Goal: Information Seeking & Learning: Understand process/instructions

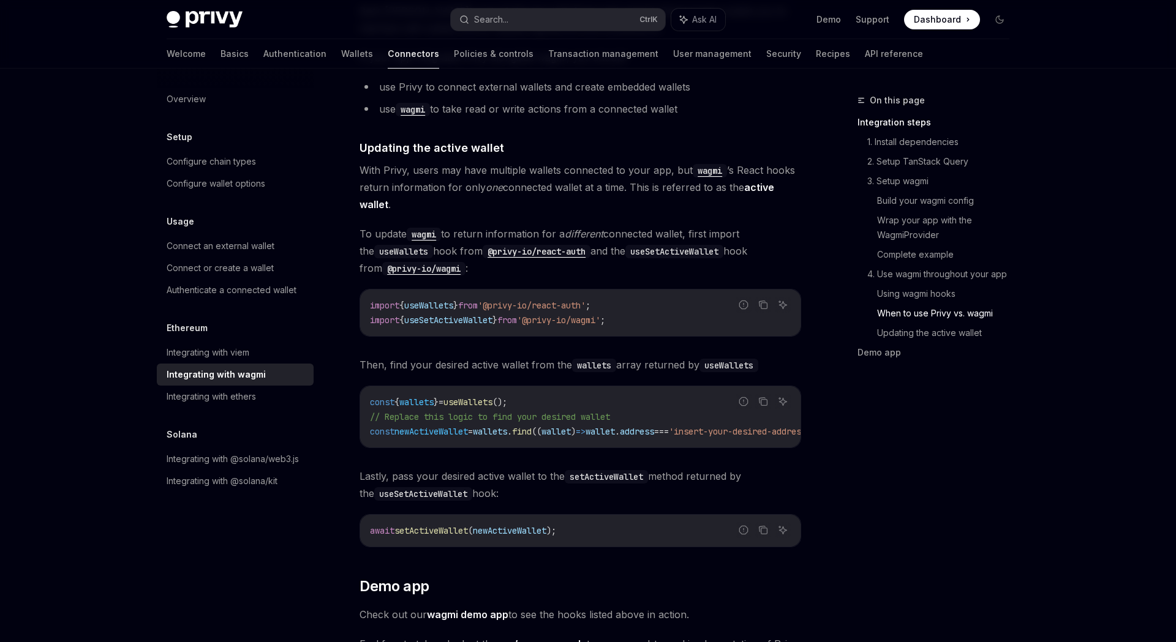
click at [500, 426] on span "wallets" at bounding box center [490, 431] width 34 height 11
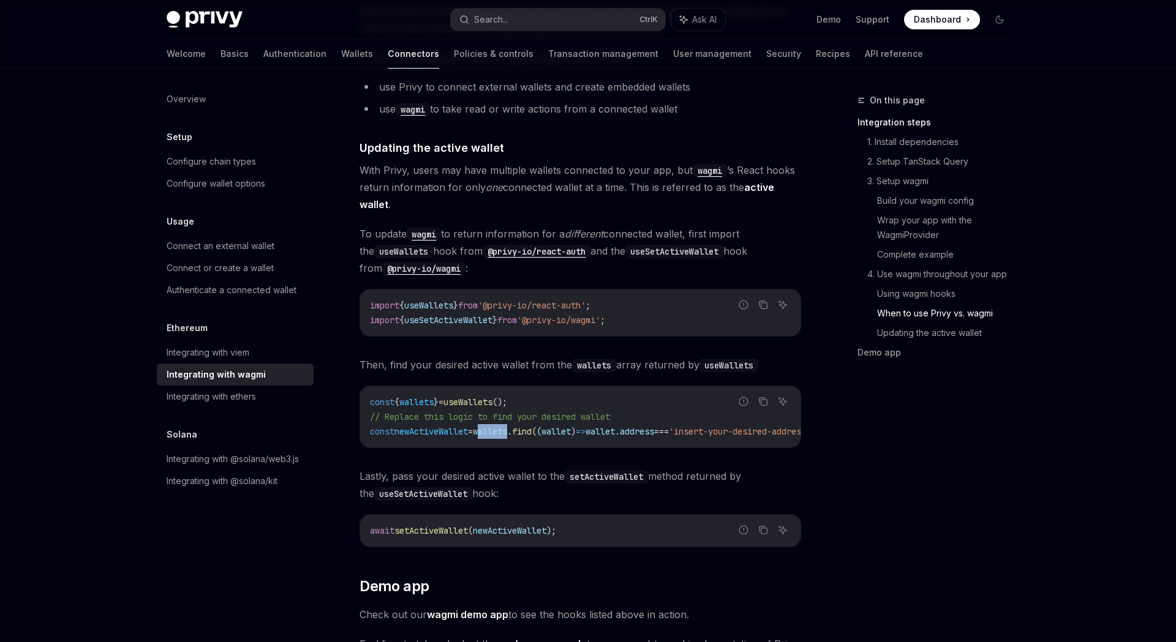
click at [500, 426] on span "wallets" at bounding box center [490, 431] width 34 height 11
copy code "const newActiveWallet = wallets . find (( wallet ) => wallet . address === 'ins…"
click at [544, 356] on span "Then, find your desired active wallet from the wallets array returned by useWal…" at bounding box center [580, 364] width 442 height 17
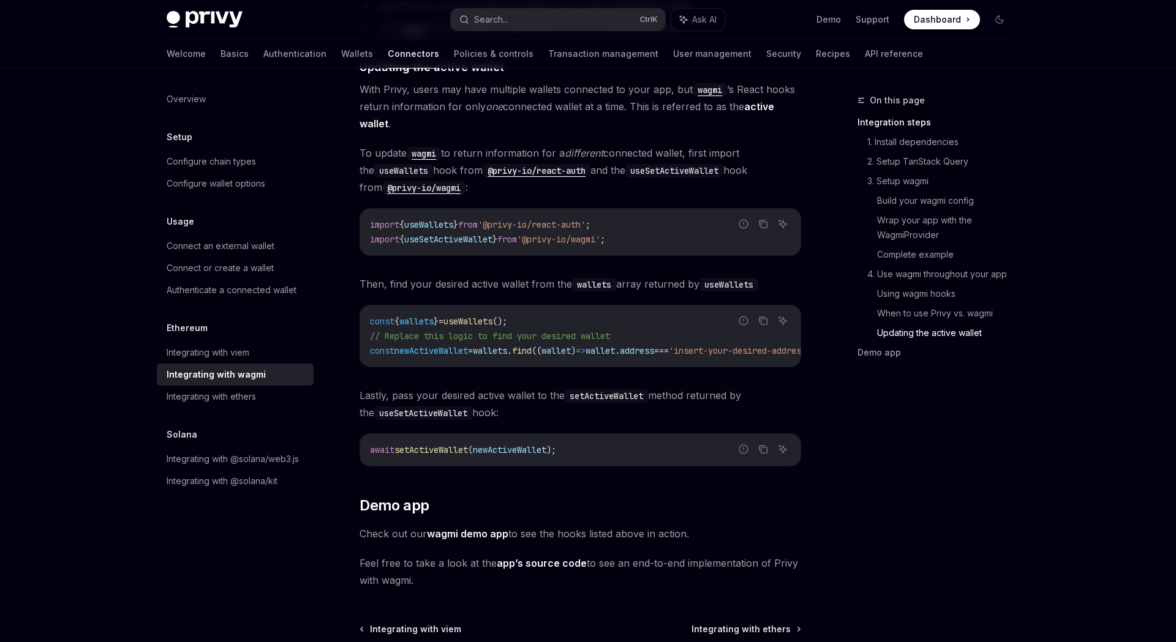
click at [568, 345] on span "wallet" at bounding box center [555, 350] width 29 height 11
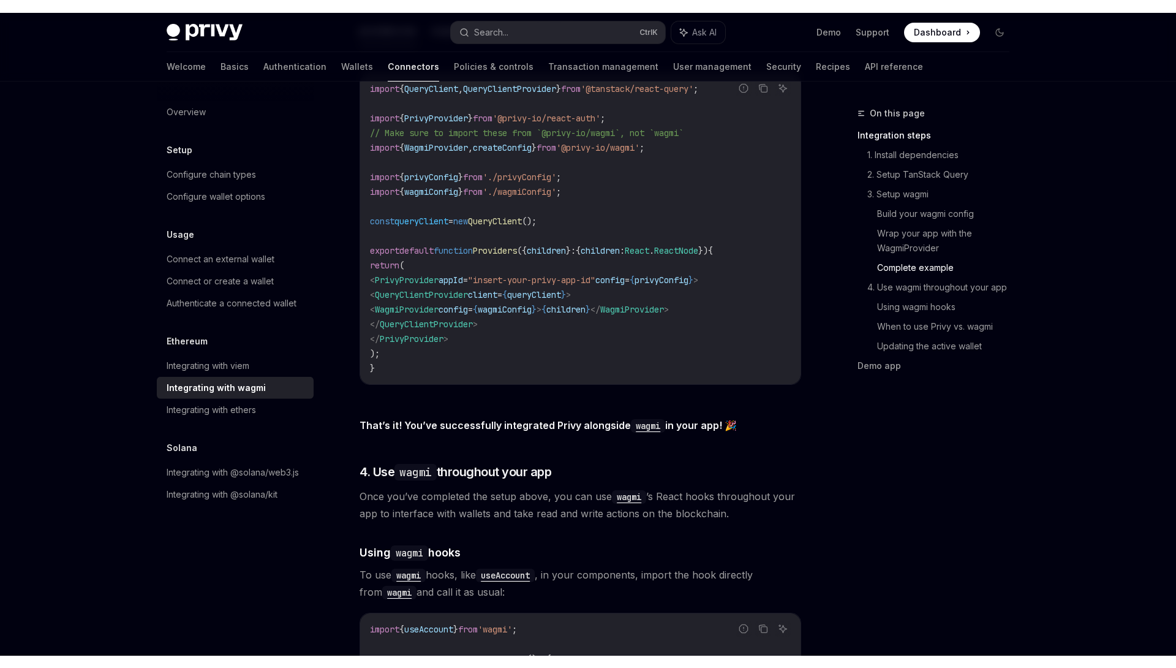
scroll to position [2273, 0]
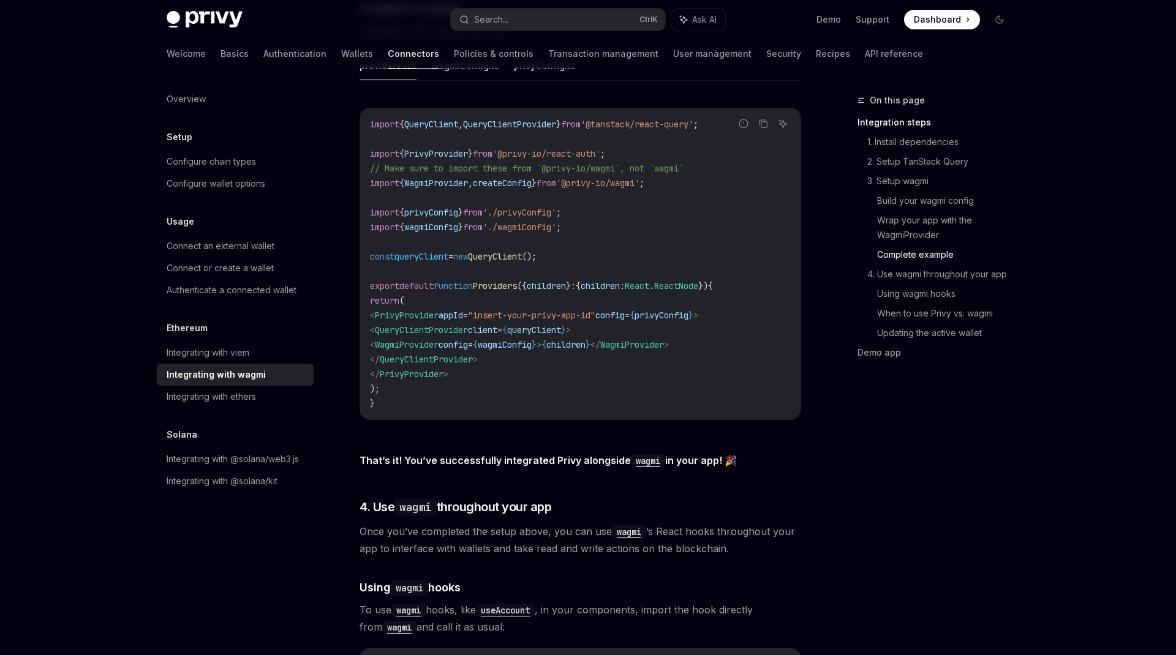
type textarea "*"
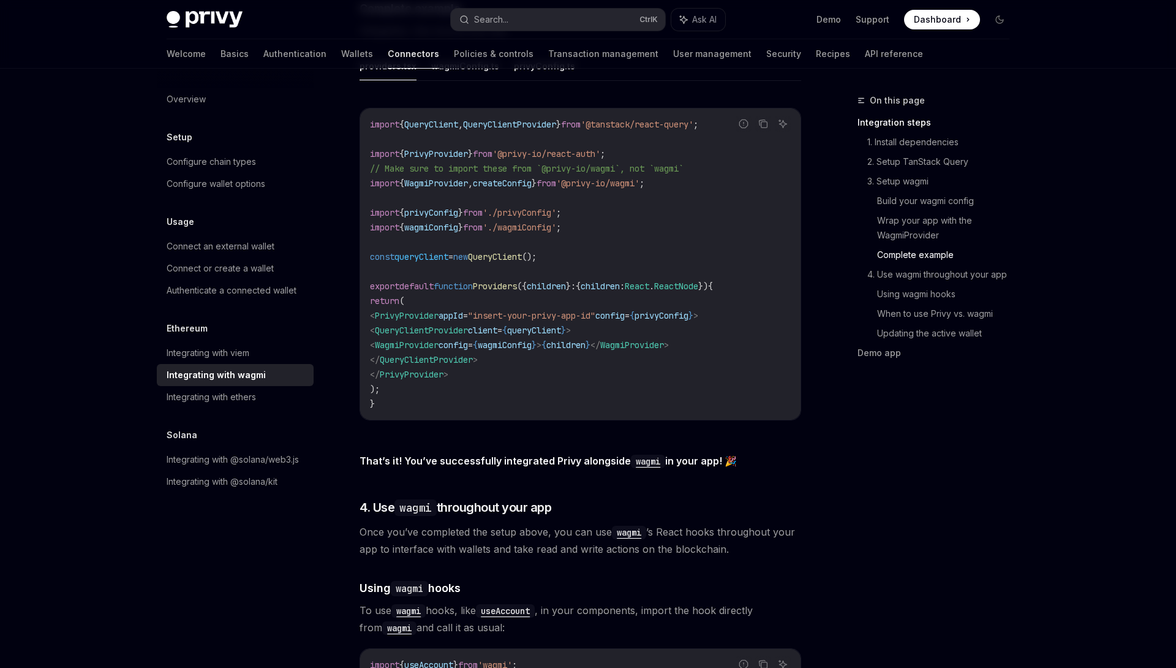
click at [856, 502] on div "On this page Integration steps 1. Install dependencies 2. Setup TanStack Query …" at bounding box center [926, 380] width 186 height 574
click at [581, 250] on code "import { QueryClient , QueryClientProvider } from '@tanstack/react-query' ; imp…" at bounding box center [580, 264] width 421 height 294
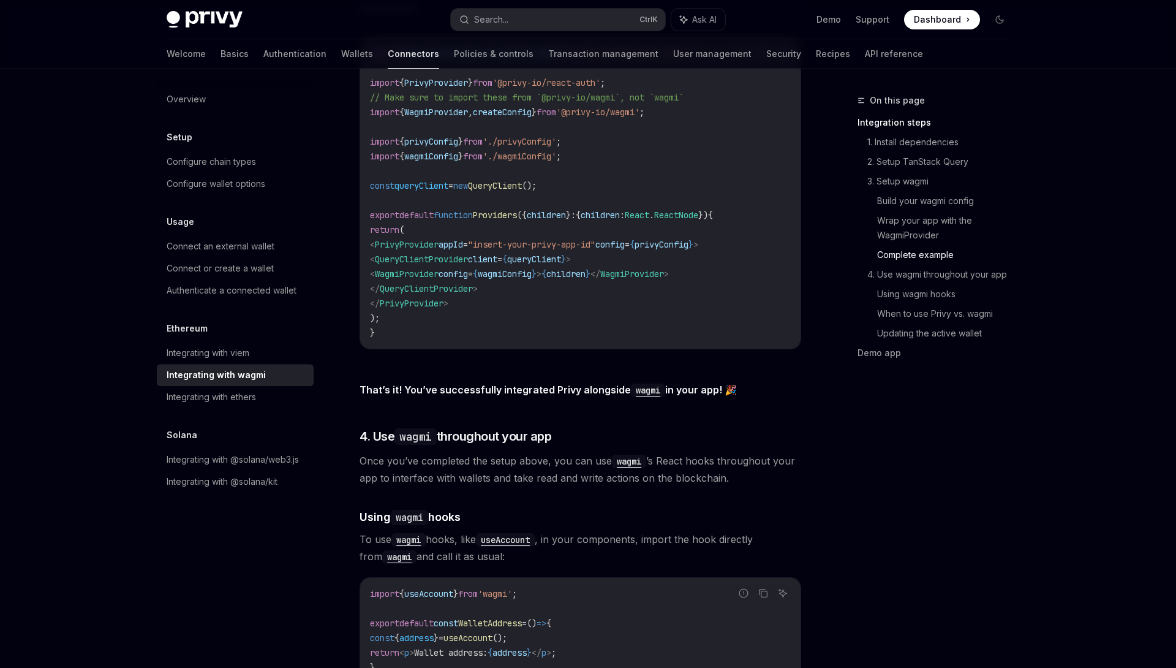
scroll to position [2435, 0]
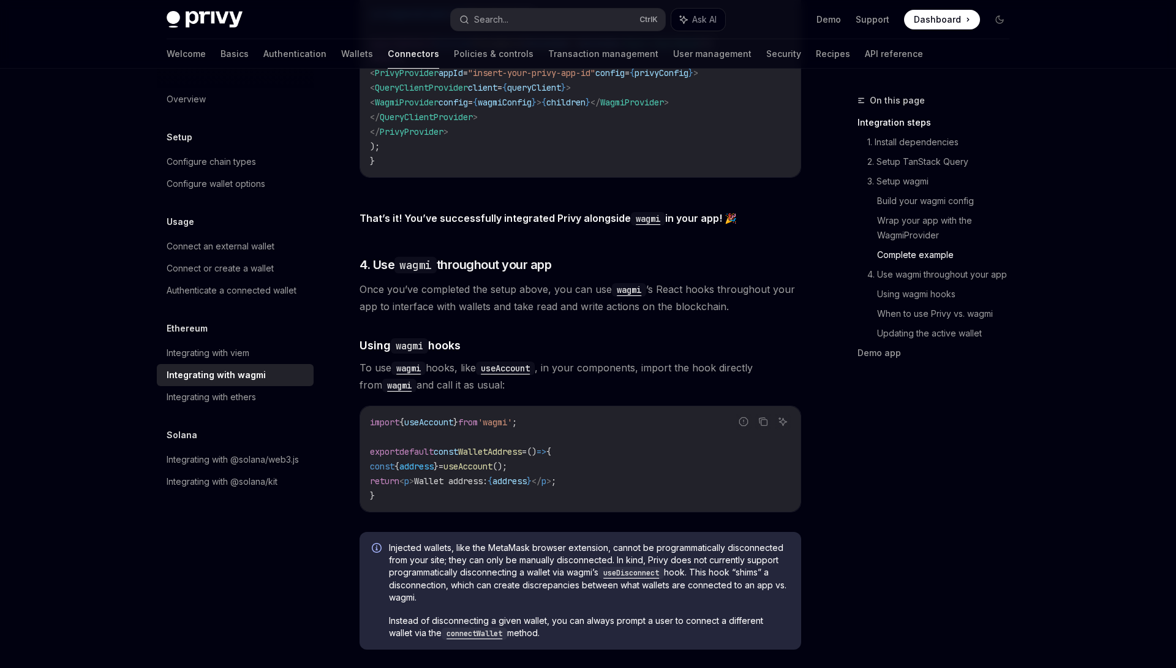
click at [574, 406] on div "import { useAccount } from 'wagmi' ; export default const WalletAddress = () =>…" at bounding box center [580, 458] width 440 height 105
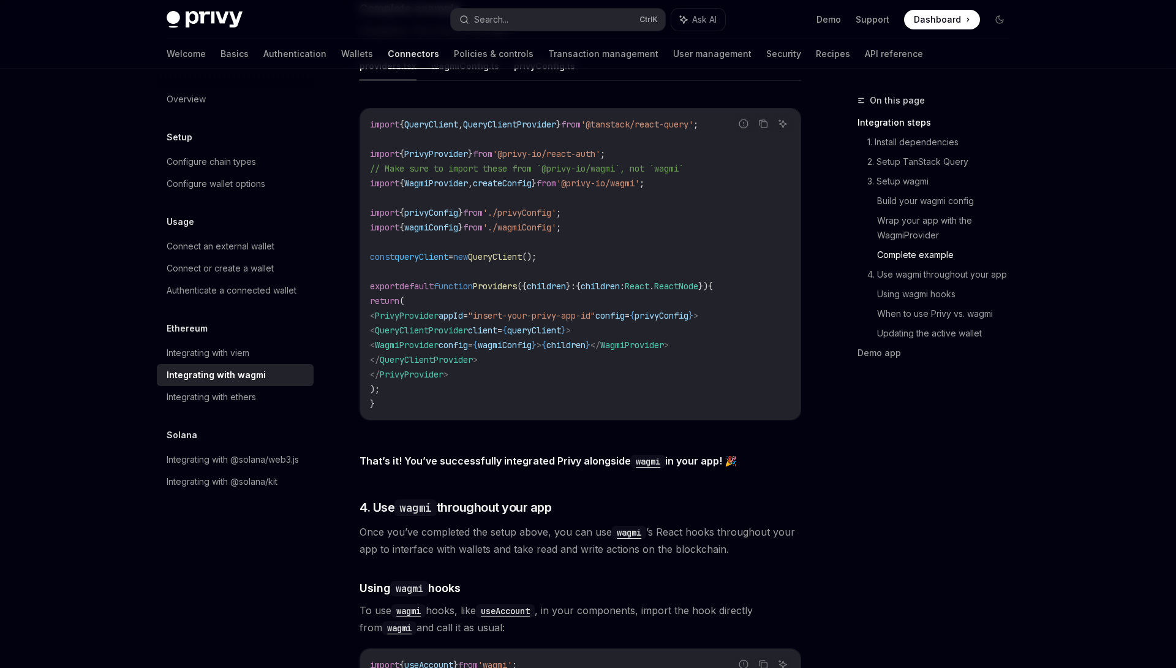
click at [573, 405] on div "import { QueryClient , QueryClientProvider } from '@tanstack/react-query' ; imp…" at bounding box center [580, 263] width 440 height 311
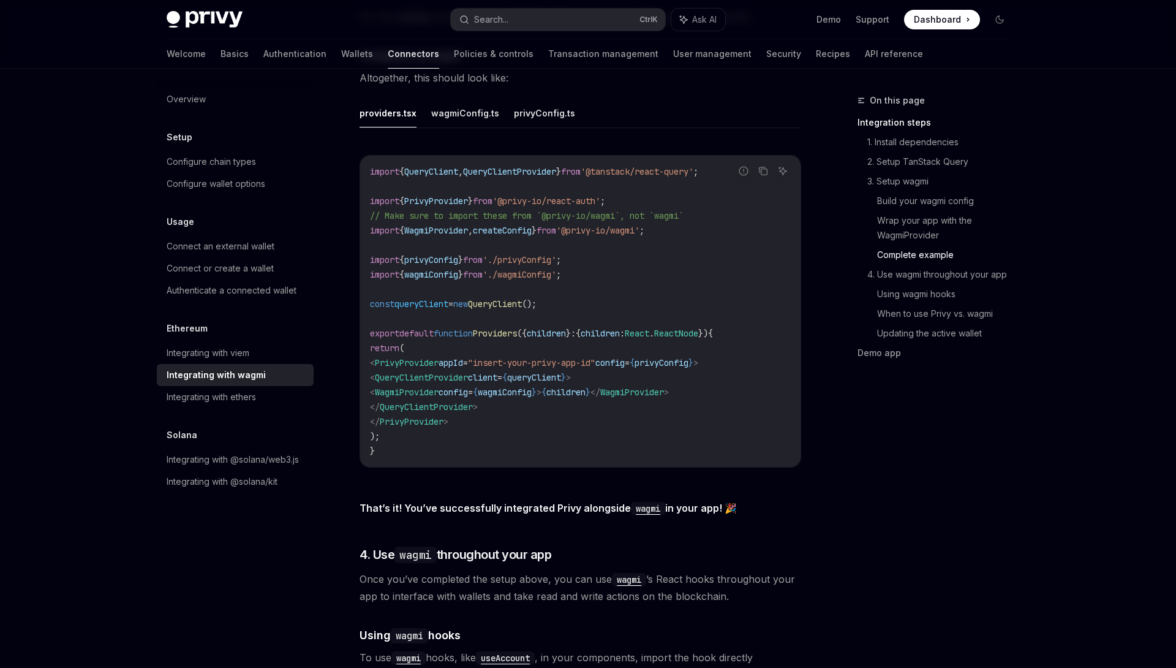
scroll to position [2192, 0]
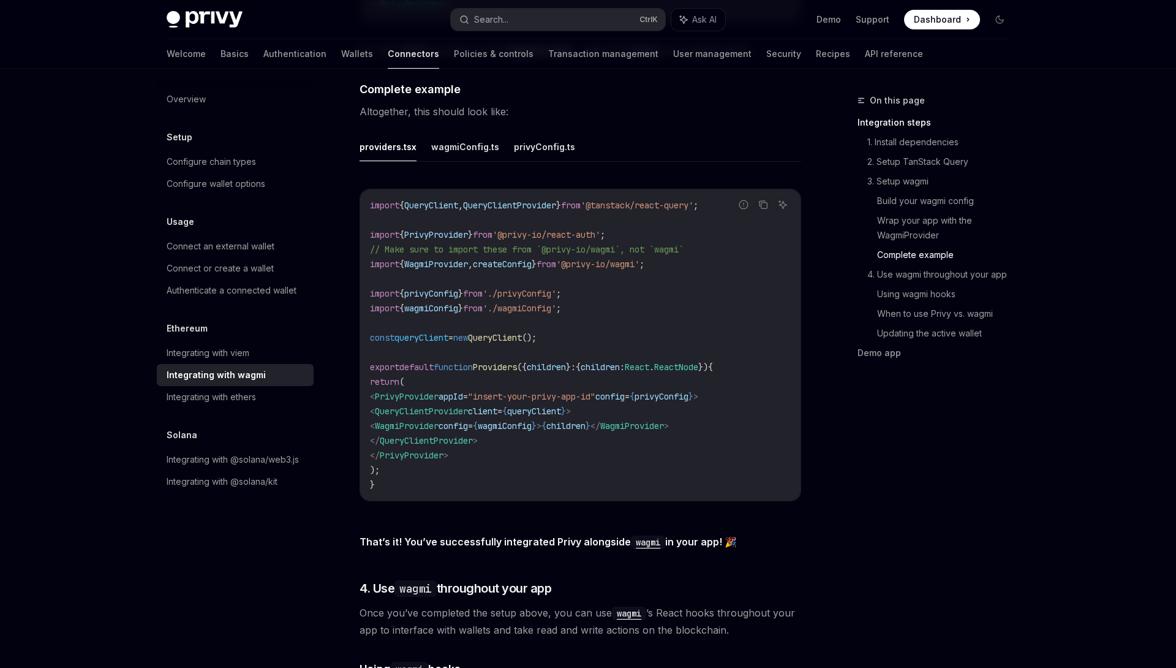
click at [573, 405] on code "import { QueryClient , QueryClientProvider } from '@tanstack/react-query' ; imp…" at bounding box center [580, 345] width 421 height 294
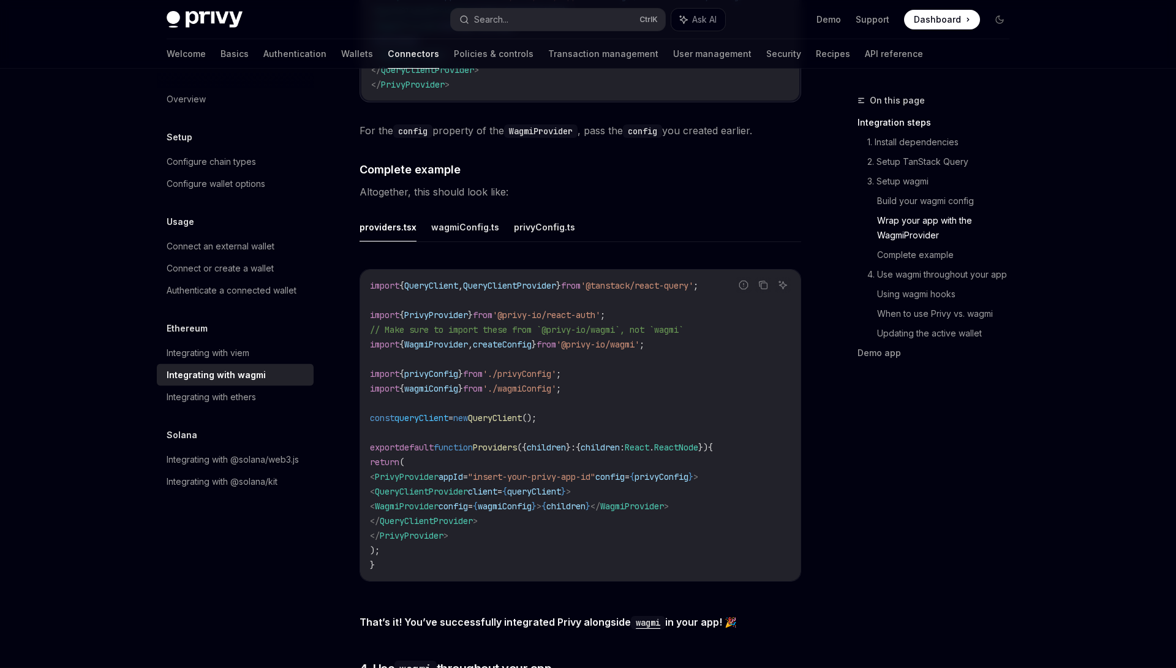
scroll to position [2112, 0]
click at [573, 405] on code "import { QueryClient , QueryClientProvider } from '@tanstack/react-query' ; imp…" at bounding box center [580, 426] width 421 height 294
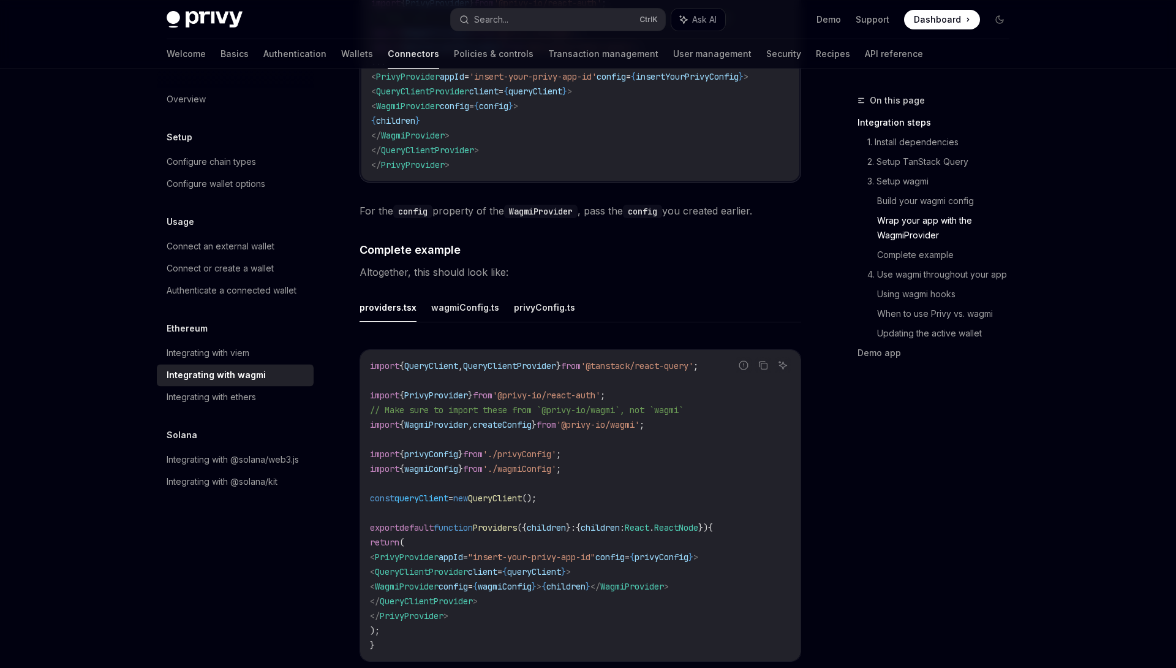
scroll to position [2031, 0]
click at [573, 405] on code "import { QueryClient , QueryClientProvider } from '@tanstack/react-query' ; imp…" at bounding box center [580, 506] width 421 height 294
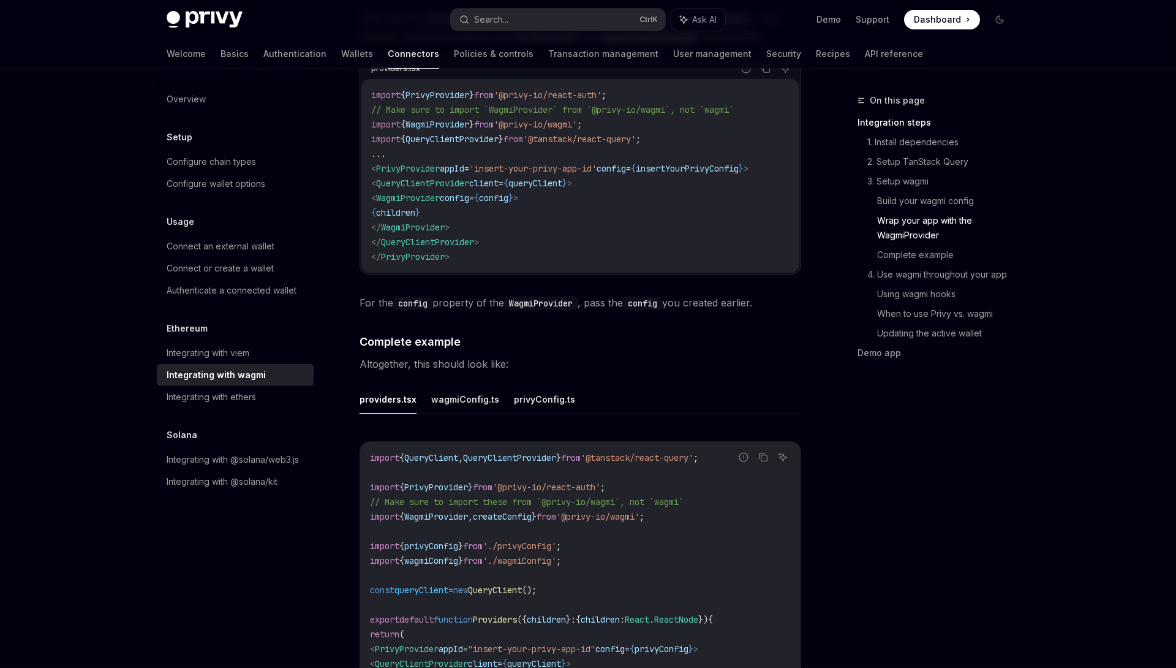
scroll to position [1788, 0]
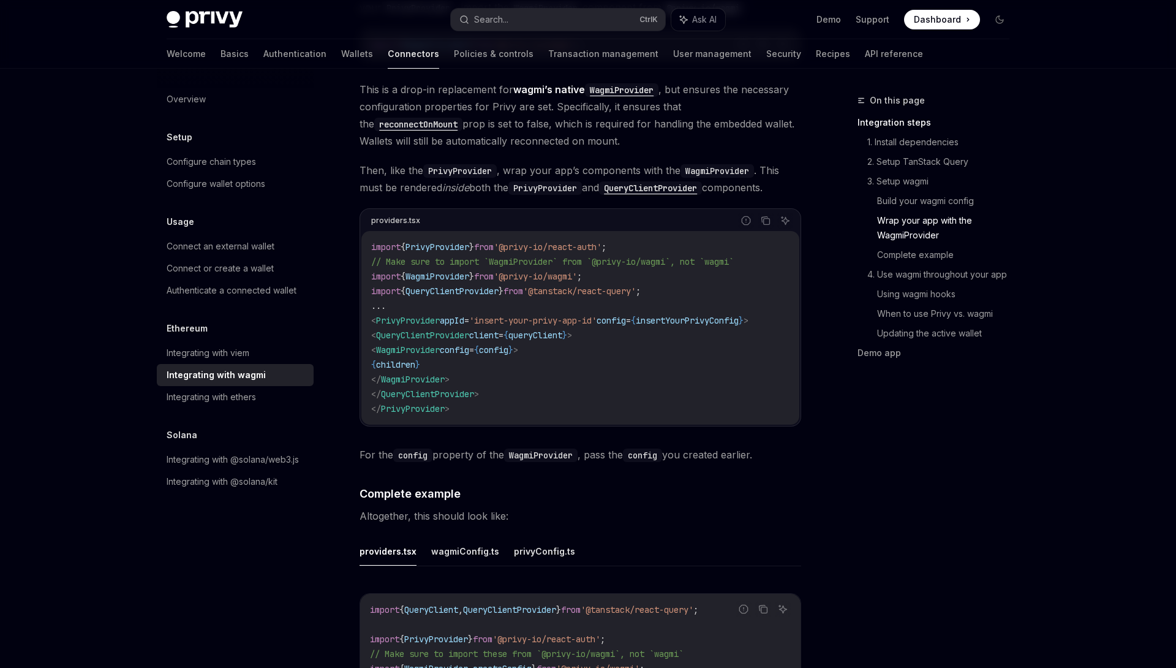
click at [573, 405] on div "import { PrivyProvider } from '@privy-io/react-auth' ; // Make sure to import `…" at bounding box center [580, 328] width 438 height 194
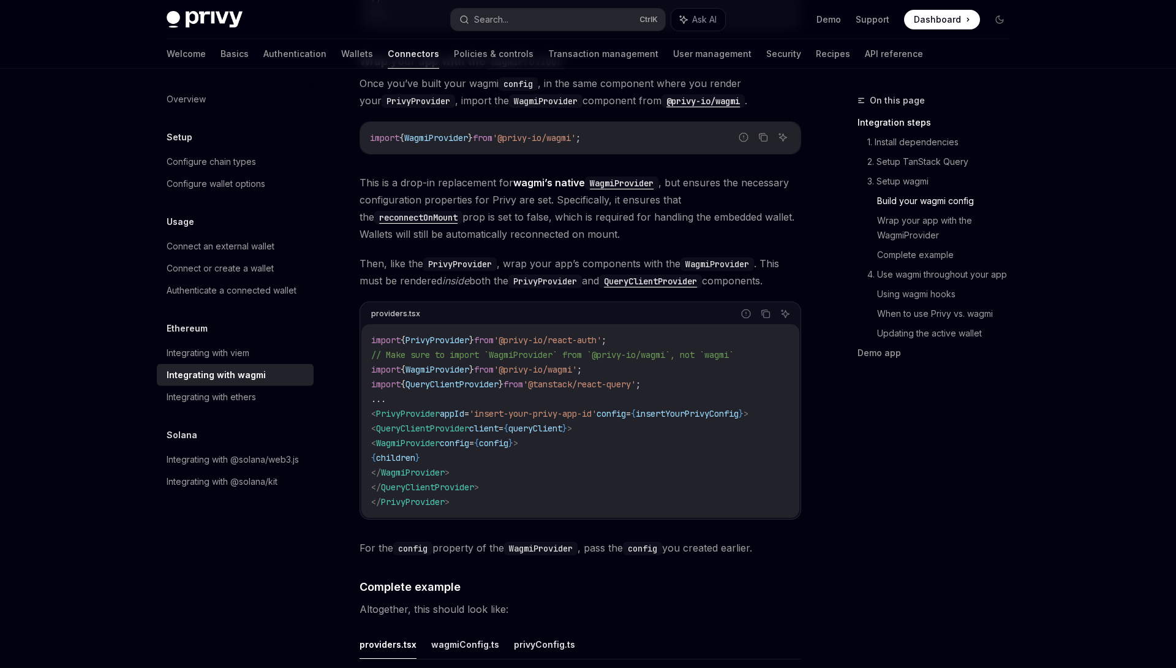
scroll to position [1627, 0]
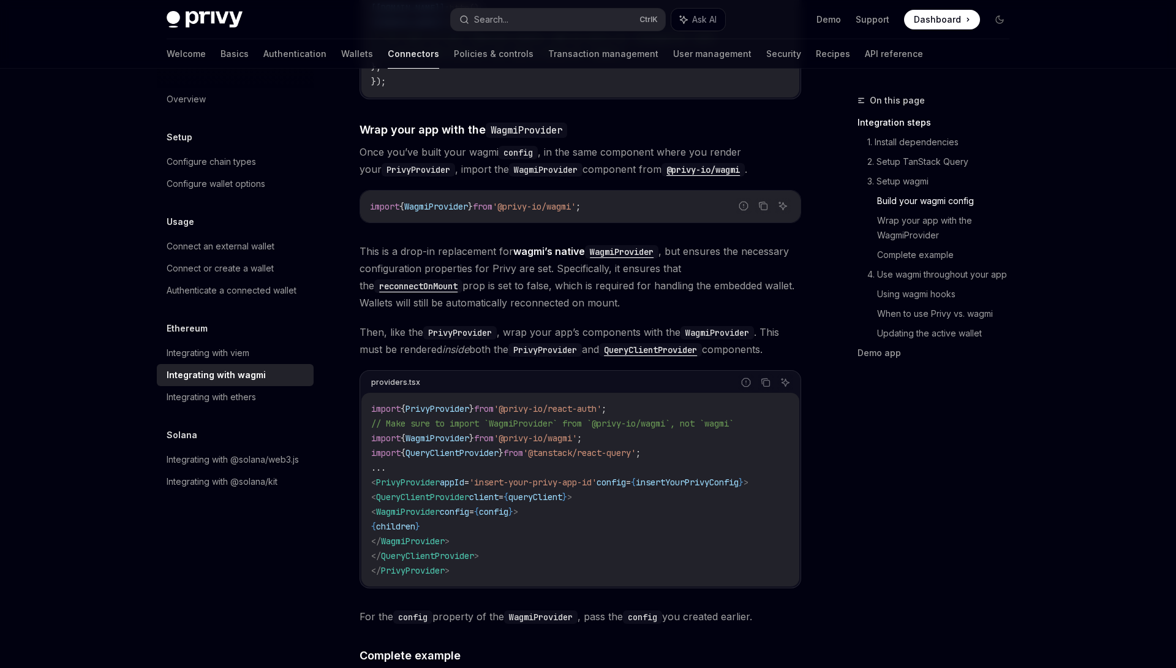
click at [573, 405] on code "import { PrivyProvider } from '@privy-io/react-auth' ; // Make sure to import `…" at bounding box center [580, 489] width 418 height 176
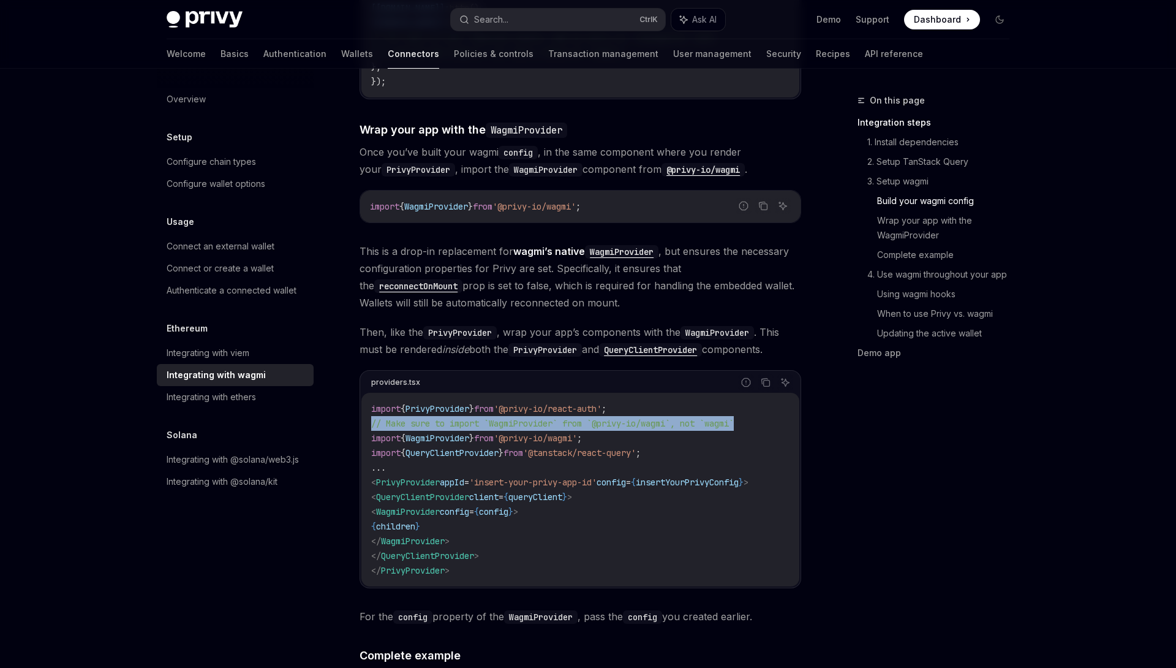
click at [573, 405] on code "import { PrivyProvider } from '@privy-io/react-auth' ; // Make sure to import `…" at bounding box center [580, 489] width 418 height 176
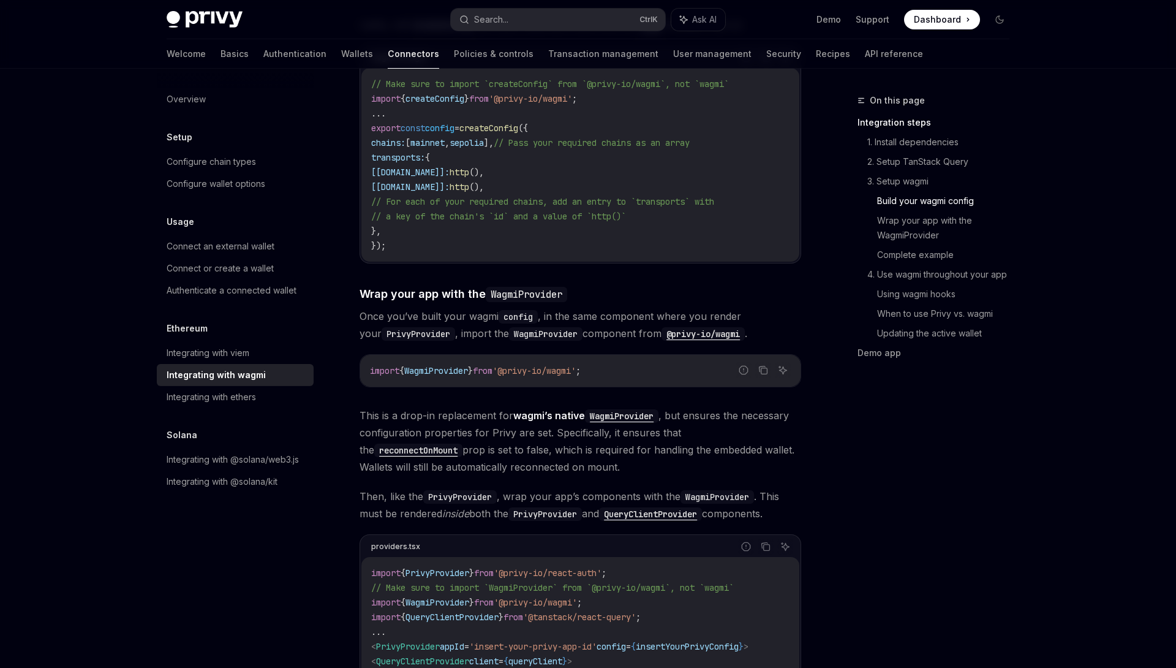
scroll to position [1384, 0]
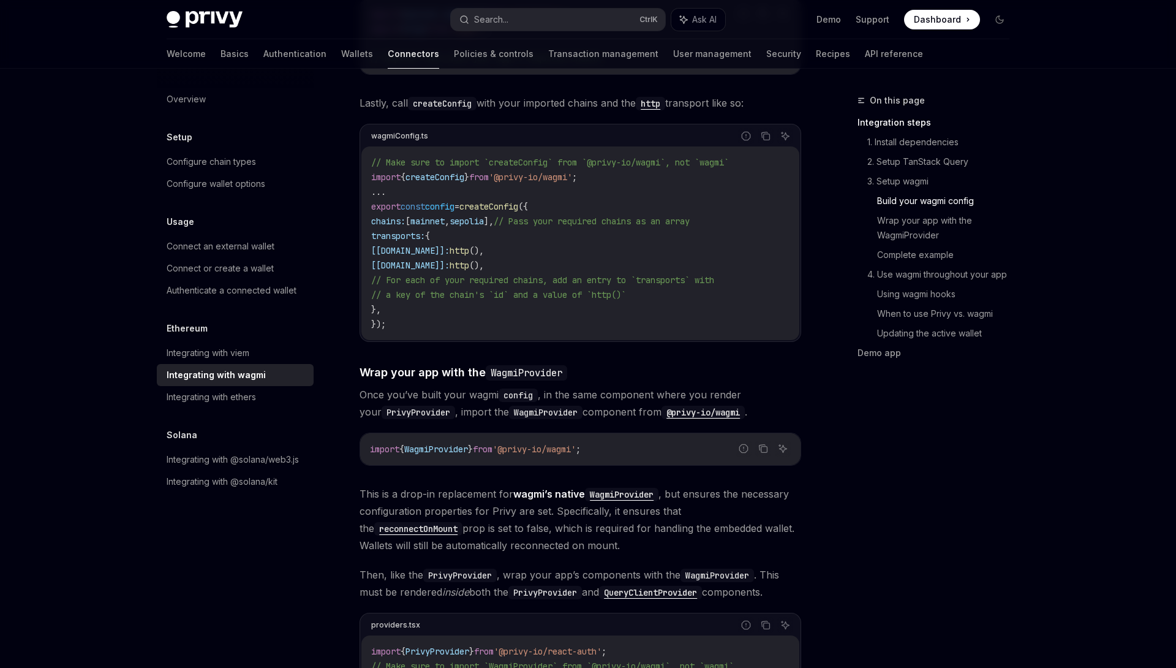
click at [573, 405] on span "Once you’ve built your wagmi config , in the same component where you render yo…" at bounding box center [580, 403] width 442 height 34
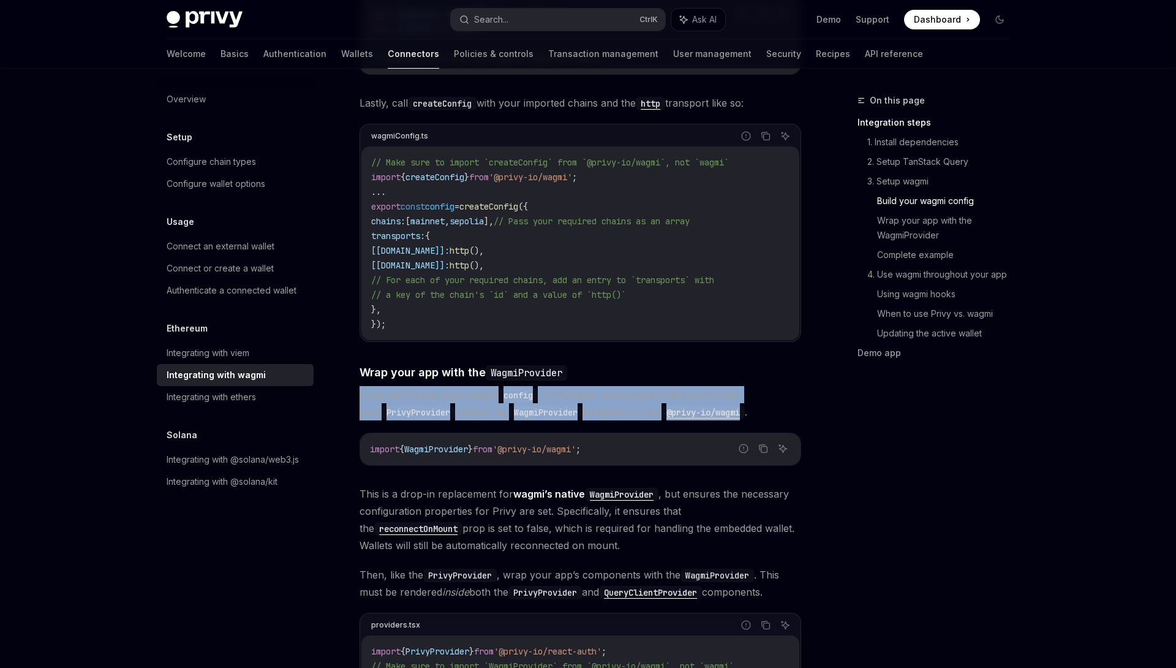
click at [573, 405] on span "Once you’ve built your wagmi config , in the same component where you render yo…" at bounding box center [580, 403] width 442 height 34
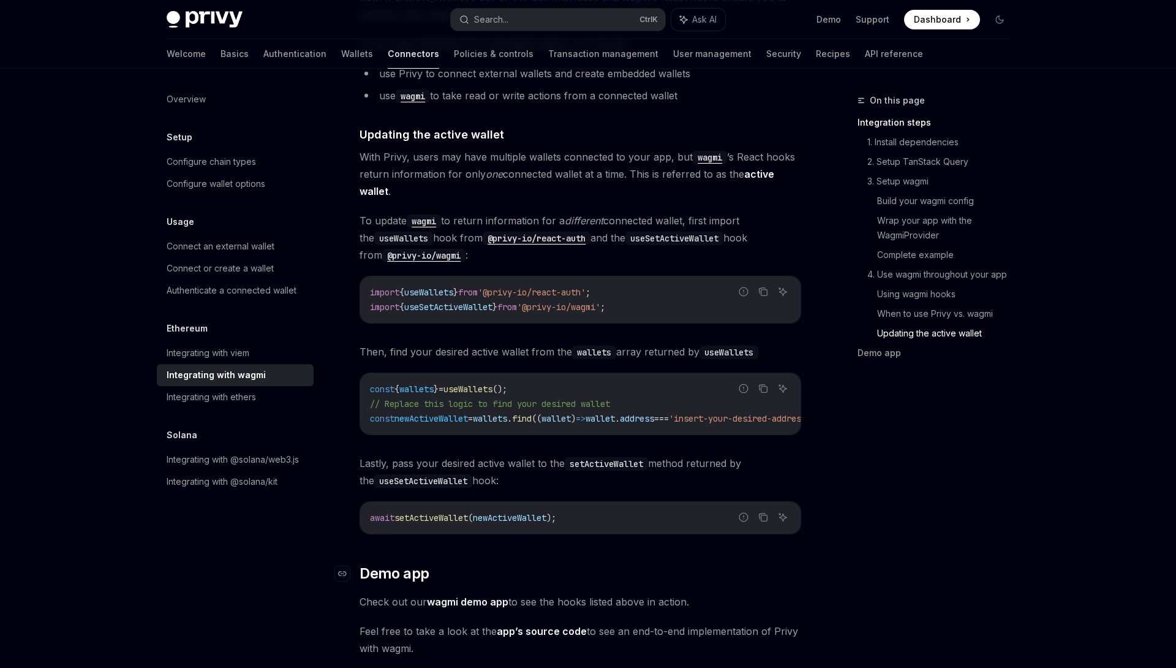
scroll to position [3218, 0]
